Goal: Task Accomplishment & Management: Use online tool/utility

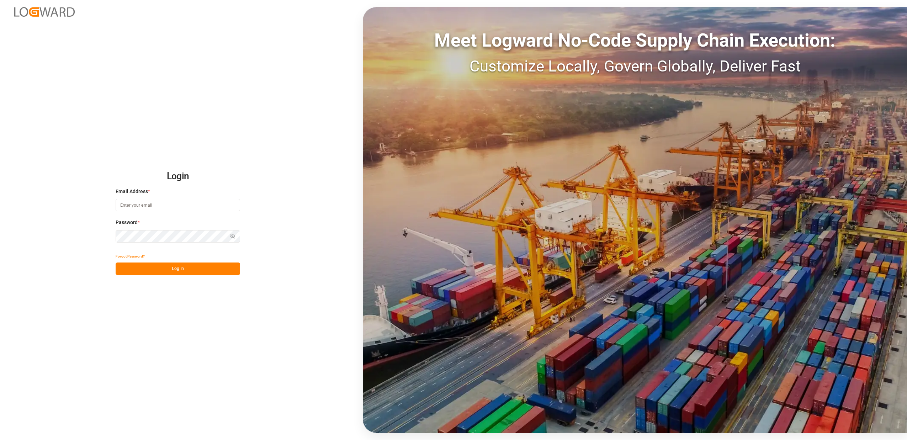
type input "natascha.kastner@compo-expert.com"
click at [157, 262] on div "Forgot Password?" at bounding box center [178, 256] width 124 height 12
click at [157, 267] on button "Log In" at bounding box center [178, 268] width 124 height 12
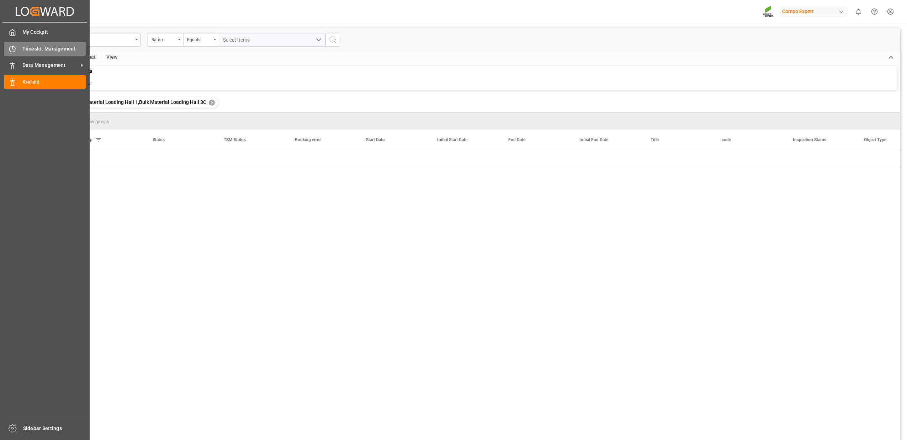
click at [15, 52] on icon at bounding box center [12, 49] width 7 height 7
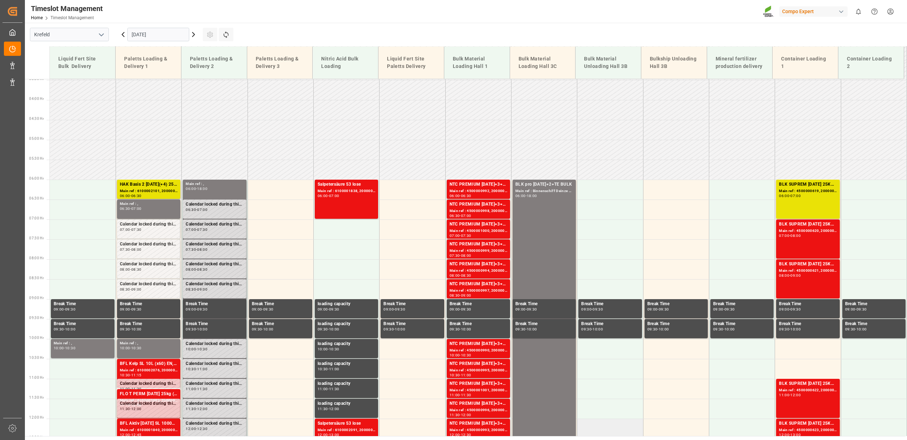
scroll to position [138, 0]
click at [552, 226] on div "BLK pro 14-7-17+2+TE BULK Main ref : Binnenschiff Deinze 2/2, 06:00 - 18:00" at bounding box center [544, 418] width 58 height 474
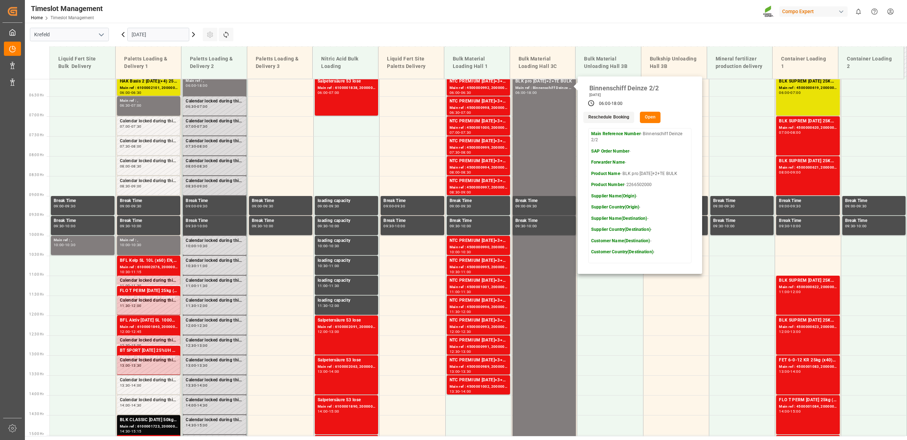
scroll to position [242, 0]
click at [119, 36] on icon at bounding box center [123, 34] width 9 height 9
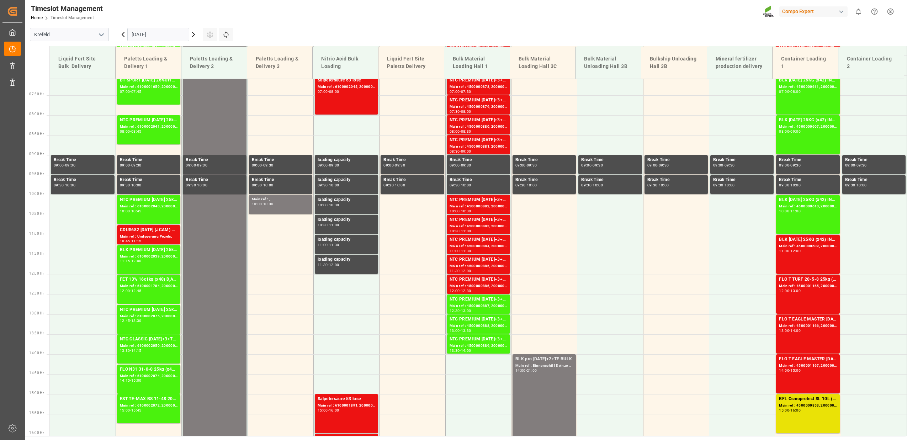
scroll to position [279, 0]
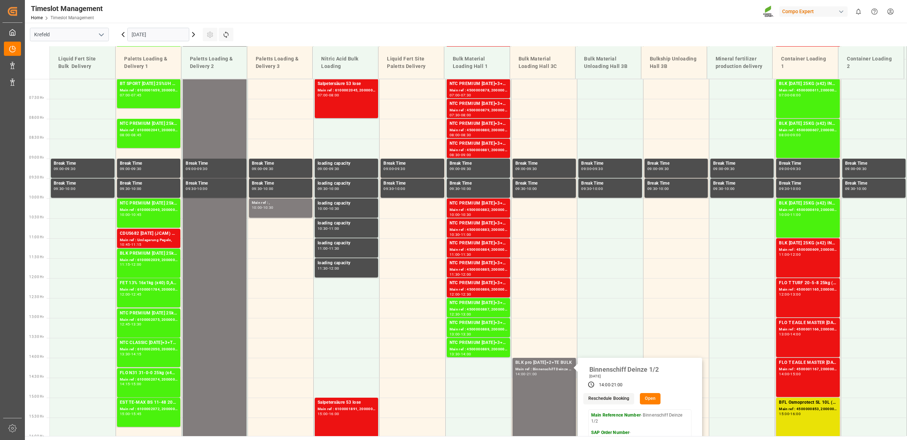
click at [644, 400] on button "Open" at bounding box center [650, 398] width 21 height 11
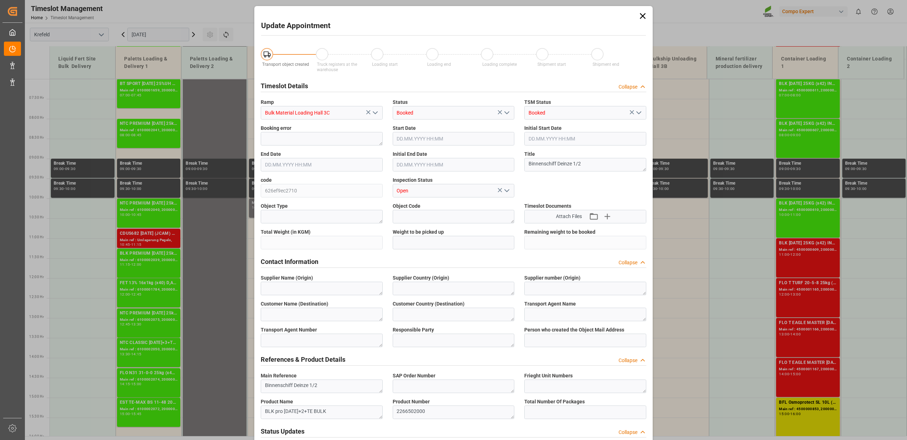
type input "650000"
type input "18.09.2025 14:00"
type input "18.09.2025 06:00"
type input "18.09.2025 21:00"
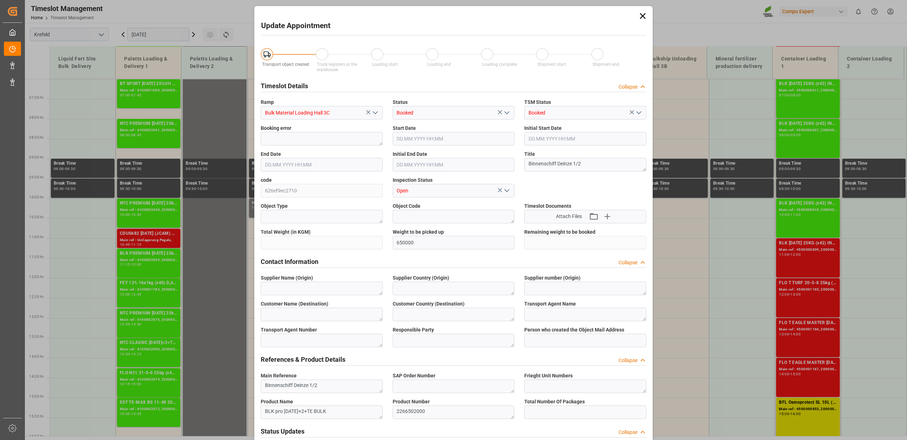
type input "08.09.2025 08:00"
drag, startPoint x: 640, startPoint y: 14, endPoint x: 517, endPoint y: 29, distance: 123.9
click at [640, 14] on icon at bounding box center [643, 16] width 6 height 6
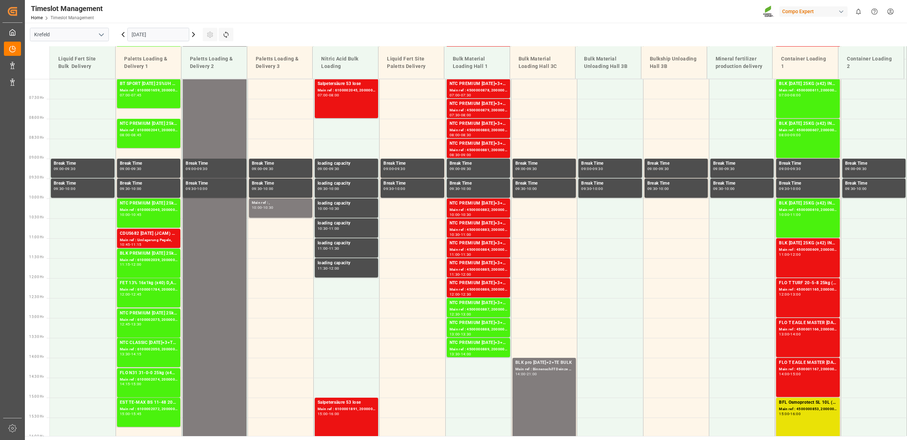
click at [192, 34] on icon at bounding box center [193, 34] width 9 height 9
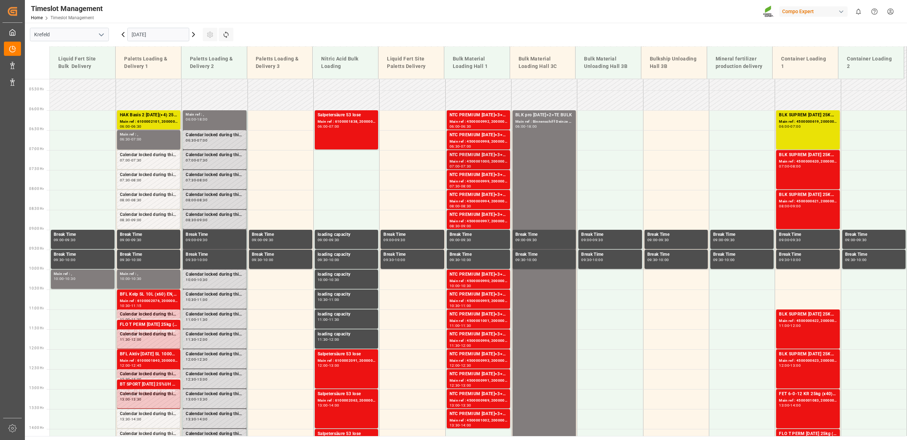
scroll to position [242, 0]
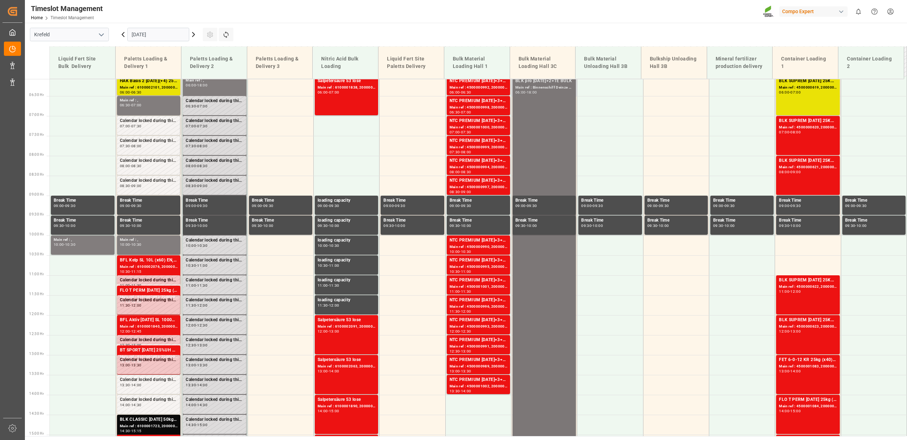
click at [556, 122] on div "BLK pro 14-7-17+2+TE BULK Main ref : Binnenschiff Deinze 2/2, 06:00 - 18:00" at bounding box center [544, 315] width 58 height 474
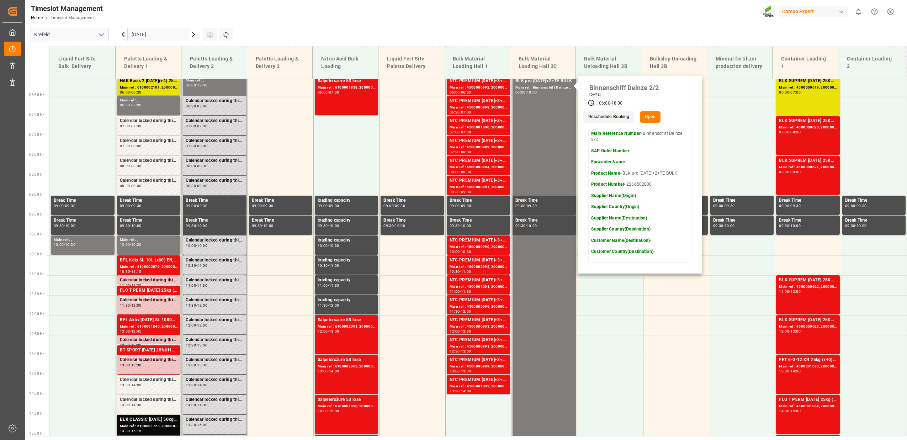
click at [650, 118] on button "Open" at bounding box center [650, 116] width 21 height 11
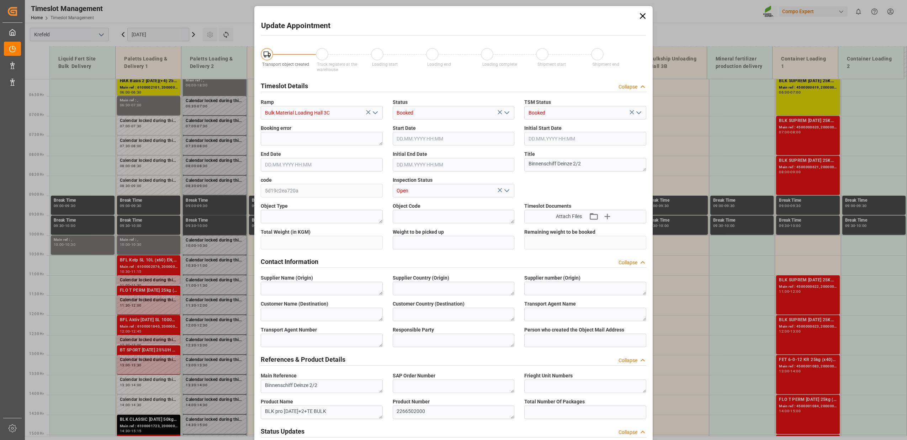
type input "500000"
type input "19.09.2025 06:00"
type input "19.09.2025 18:00"
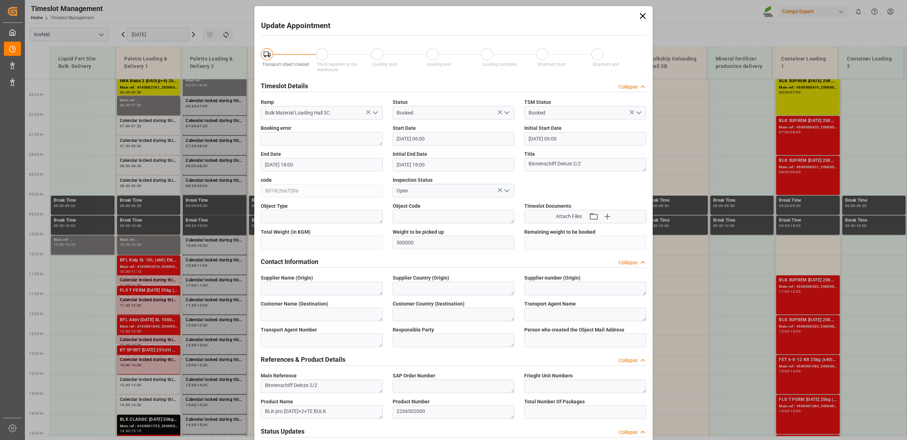
type input "16.09.2025 14:31"
click at [644, 17] on icon at bounding box center [643, 16] width 10 height 10
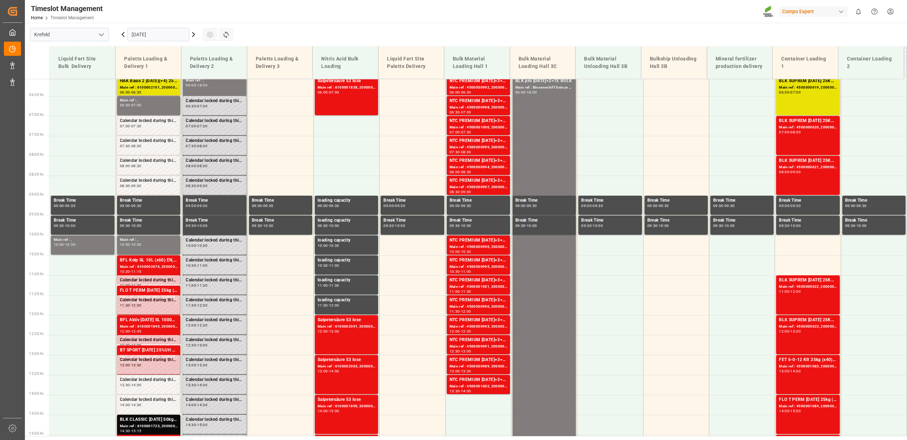
click at [195, 35] on icon at bounding box center [193, 34] width 9 height 9
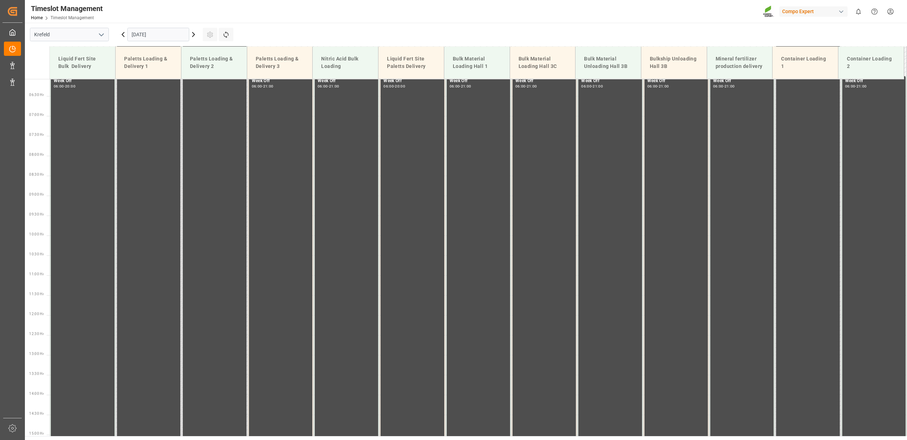
click at [195, 35] on icon at bounding box center [193, 34] width 9 height 9
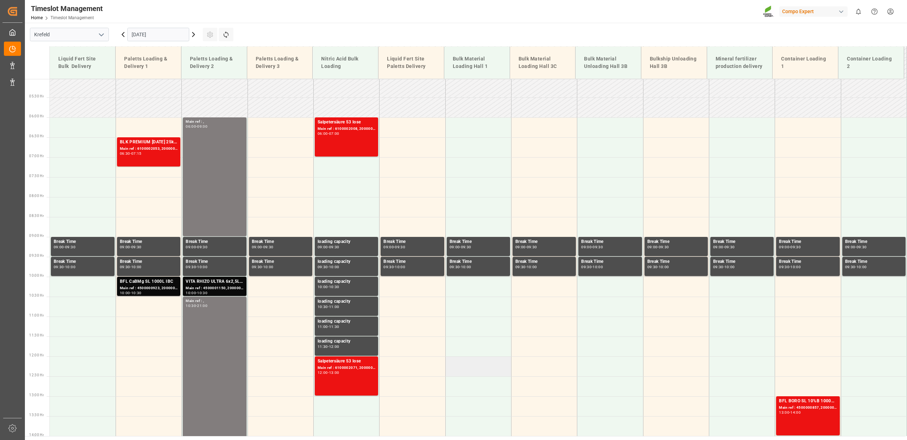
scroll to position [138, 0]
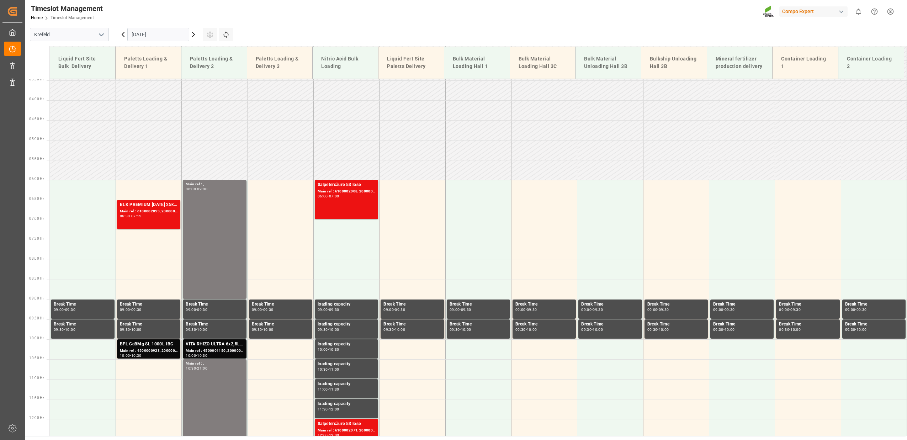
click at [196, 34] on icon at bounding box center [193, 34] width 9 height 9
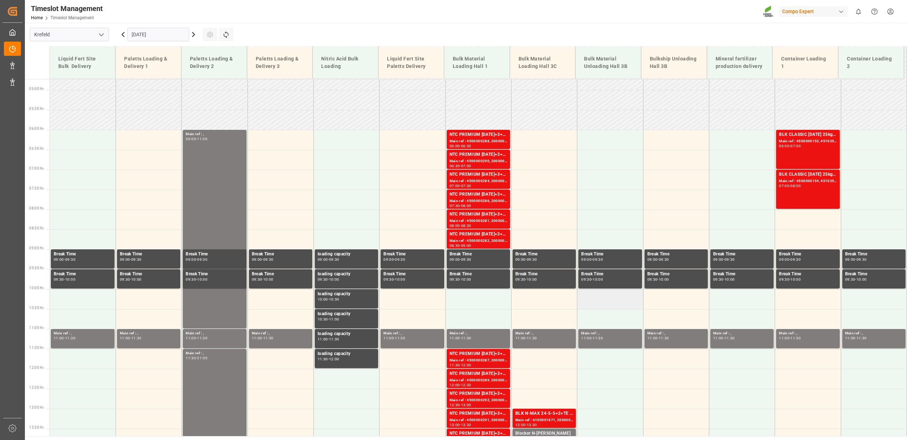
scroll to position [242, 0]
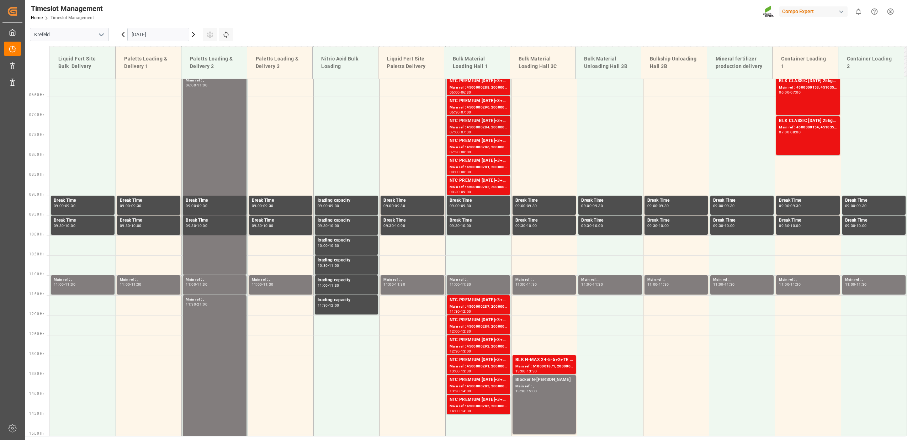
click at [484, 122] on div "NTC PREMIUM 15-3-20+3+TE BULK" at bounding box center [479, 120] width 58 height 7
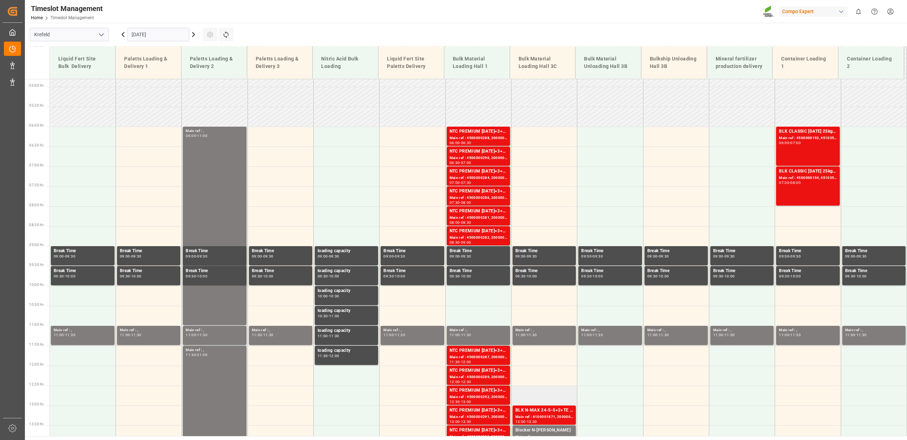
scroll to position [138, 0]
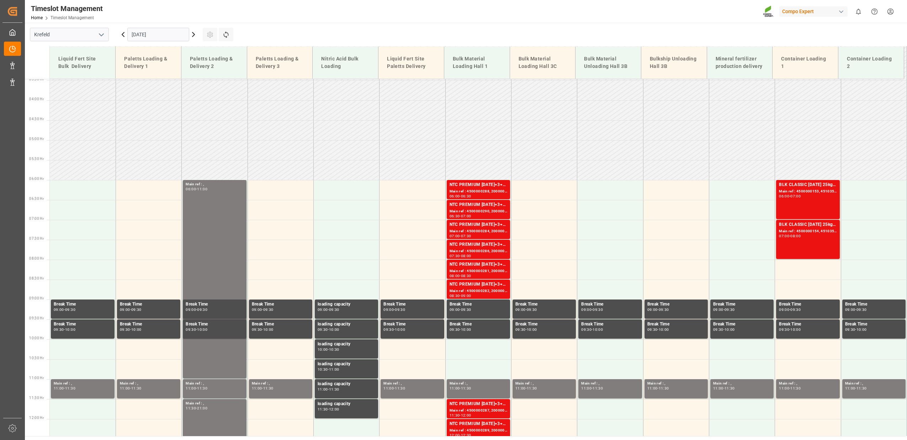
click at [195, 34] on icon at bounding box center [193, 34] width 9 height 9
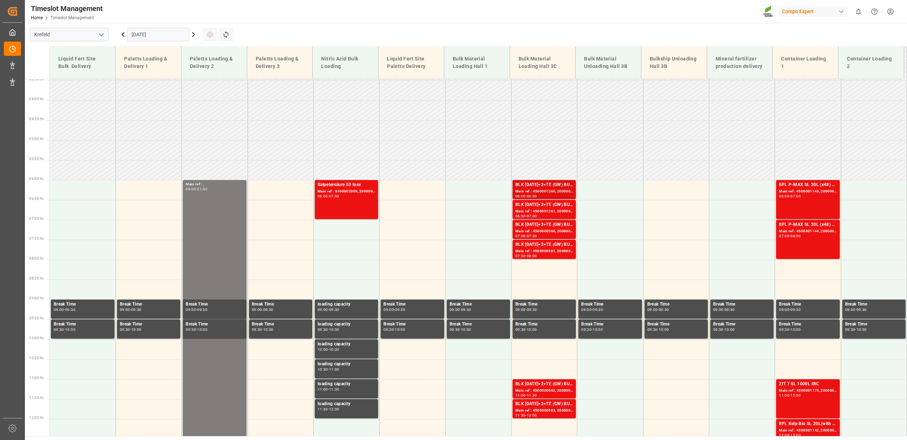
click at [537, 190] on div "Main ref : 4500001260, 2000001499" at bounding box center [544, 191] width 58 height 6
click at [540, 391] on div "Main ref : 4500000562, 2000000150" at bounding box center [544, 391] width 58 height 6
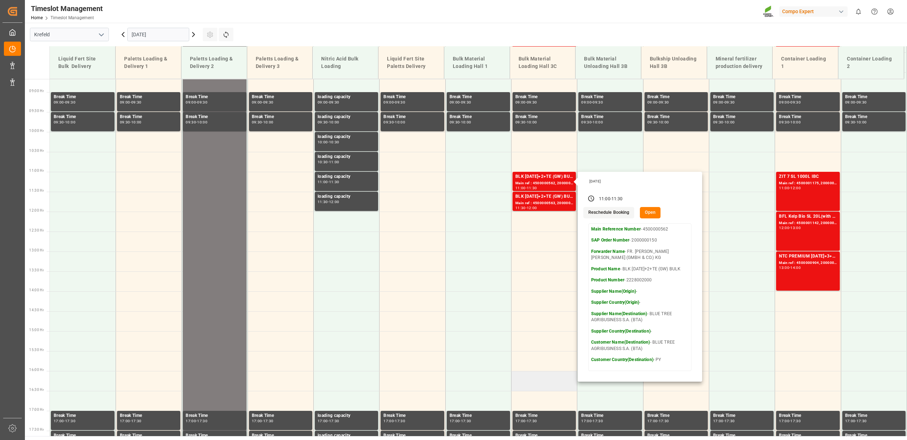
scroll to position [242, 0]
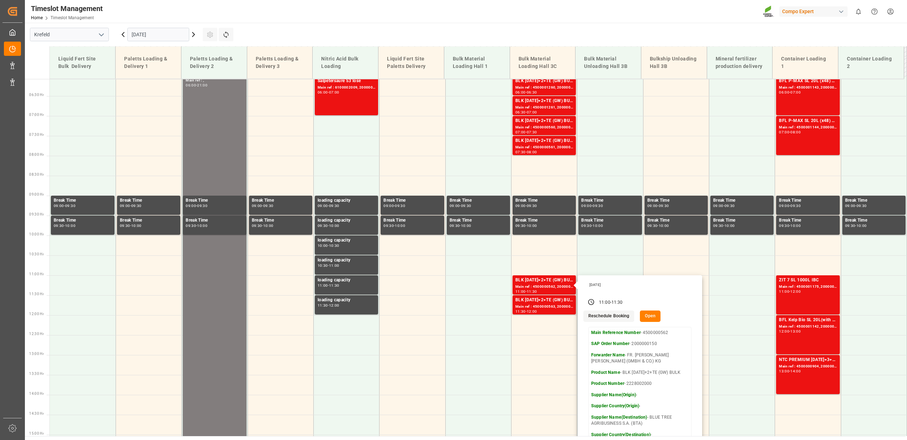
click at [123, 37] on icon at bounding box center [123, 34] width 9 height 9
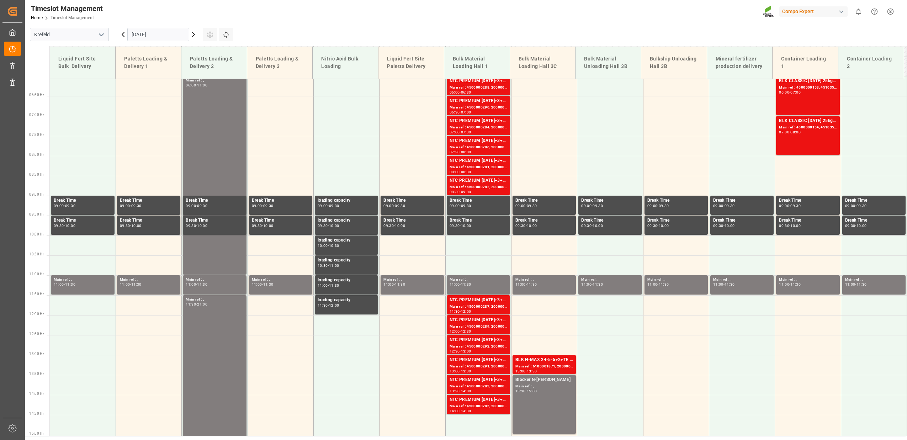
click at [123, 37] on icon at bounding box center [123, 34] width 9 height 9
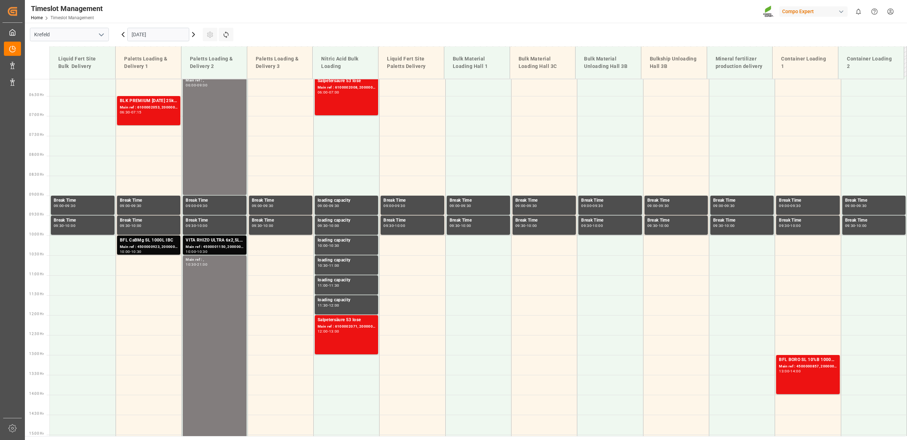
click at [195, 36] on icon at bounding box center [193, 34] width 9 height 9
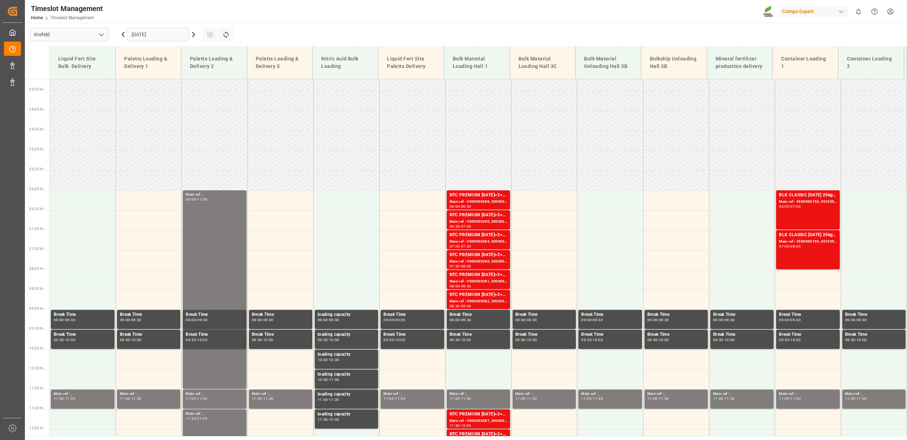
scroll to position [191, 0]
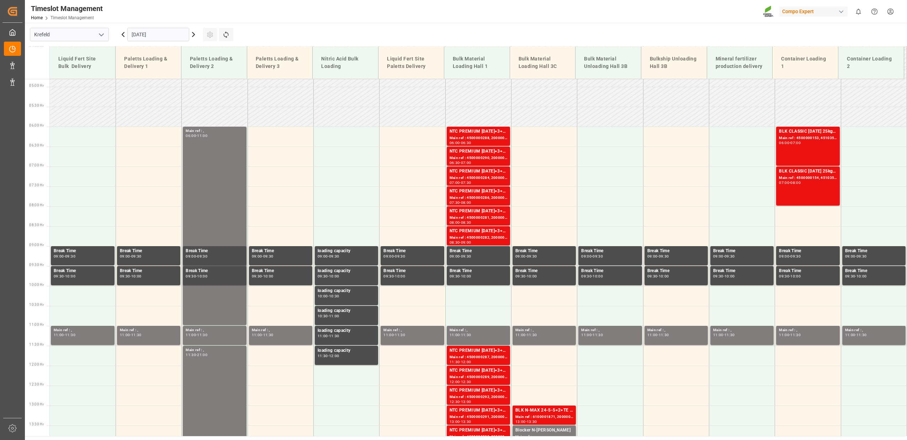
click at [195, 36] on icon at bounding box center [193, 34] width 9 height 9
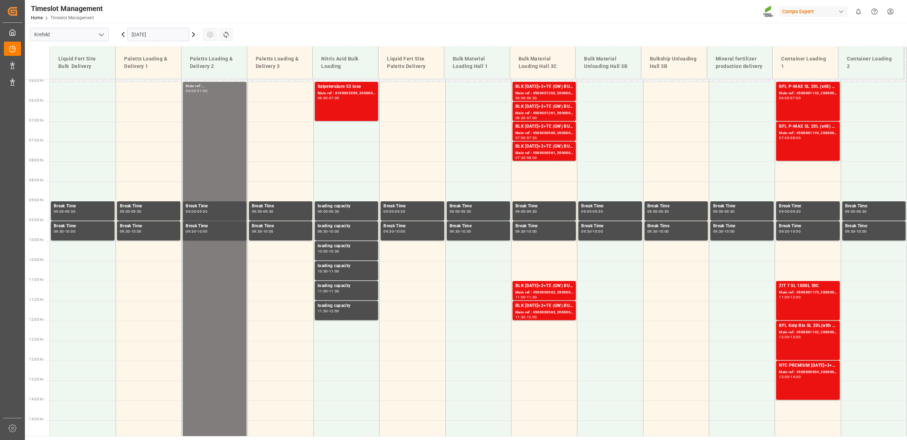
scroll to position [242, 0]
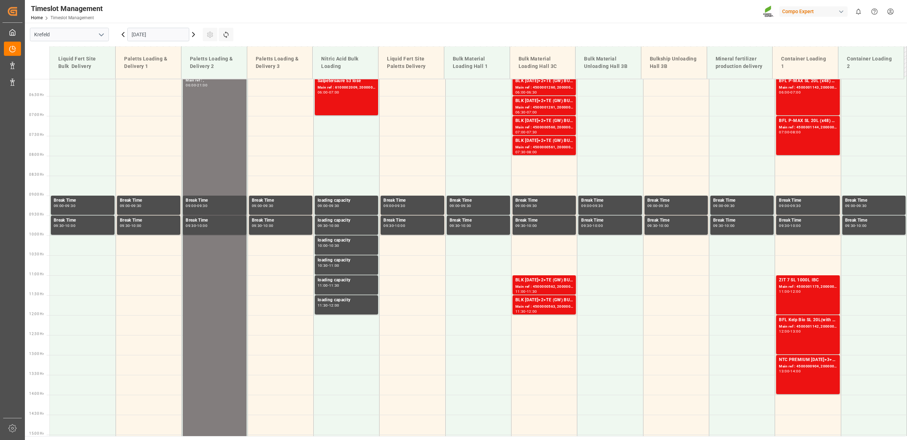
click at [195, 36] on icon at bounding box center [193, 34] width 9 height 9
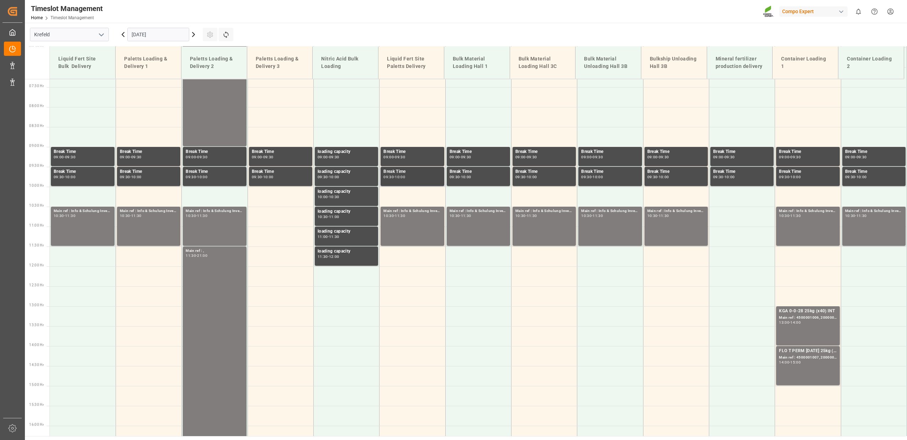
scroll to position [346, 0]
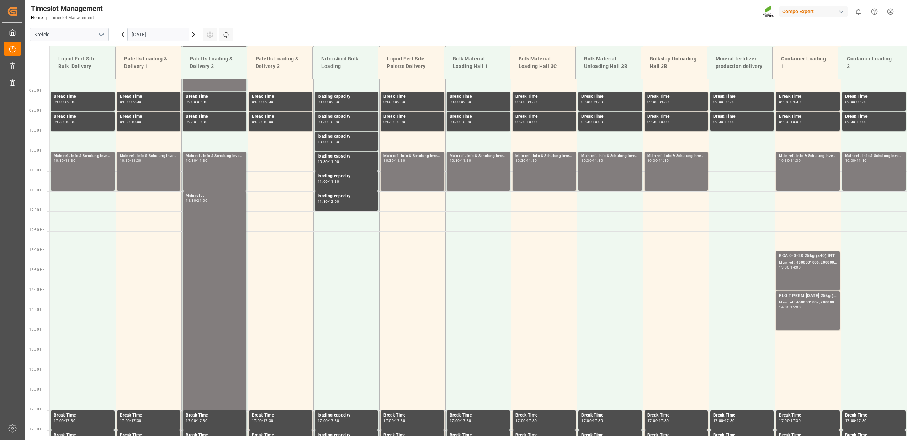
click at [193, 33] on icon at bounding box center [193, 34] width 2 height 4
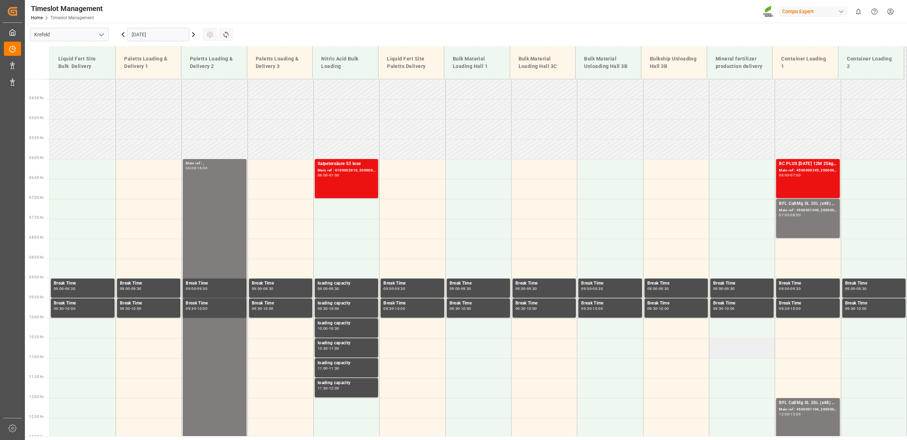
scroll to position [138, 0]
